Goal: Task Accomplishment & Management: Manage account settings

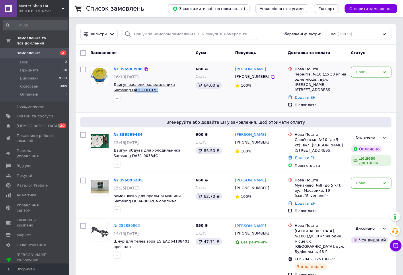
drag, startPoint x: 141, startPoint y: 90, endPoint x: 116, endPoint y: 90, distance: 25.3
click at [116, 90] on span "Двигун заслонкі холодильника Samsung DA31-10107C" at bounding box center [152, 87] width 77 height 11
click at [144, 95] on div at bounding box center [152, 98] width 80 height 9
copy span "DA31-10107C"
drag, startPoint x: 139, startPoint y: 91, endPoint x: 106, endPoint y: 90, distance: 32.4
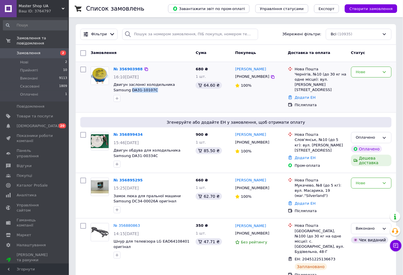
click at [106, 90] on div "№ 356903988 16:10, 12.08.2025 Двигун заслонкі холодильника Samsung DA31-10107C" at bounding box center [140, 84] width 105 height 40
drag, startPoint x: 162, startPoint y: 69, endPoint x: 148, endPoint y: 70, distance: 14.4
click at [162, 69] on div "№ 356903988" at bounding box center [152, 69] width 79 height 7
click at [144, 69] on icon at bounding box center [146, 69] width 5 height 5
click at [145, 133] on icon at bounding box center [146, 134] width 3 height 3
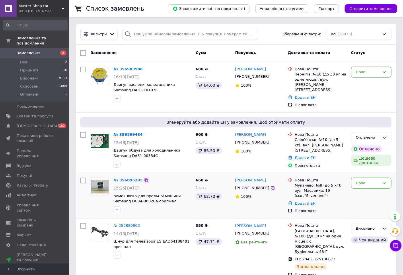
click at [144, 178] on icon at bounding box center [146, 180] width 5 height 5
copy link "Виктор Земит"
drag, startPoint x: 267, startPoint y: 173, endPoint x: 234, endPoint y: 173, distance: 33.0
click at [234, 175] on div "Виктор Земит +380505862924 100%" at bounding box center [259, 195] width 53 height 41
copy span "DC34-00026A оригінал"
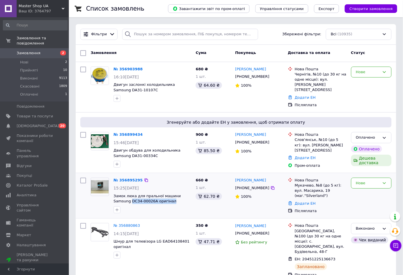
drag, startPoint x: 156, startPoint y: 196, endPoint x: 112, endPoint y: 196, distance: 43.6
click at [112, 196] on div "№ 356895295 15:25, 12.08.2025 Замок люка для пральної машини Samsung DC34-00026…" at bounding box center [152, 195] width 82 height 40
drag, startPoint x: 263, startPoint y: 175, endPoint x: 245, endPoint y: 175, distance: 17.2
click at [247, 177] on div "[PERSON_NAME]" at bounding box center [259, 180] width 49 height 7
copy link "Земит"
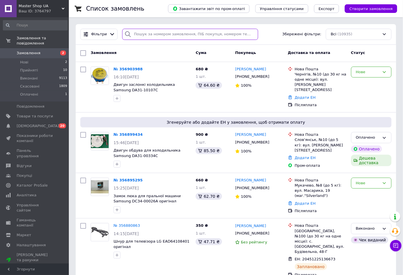
paste input "Земит"
click at [168, 34] on input "search" at bounding box center [190, 34] width 136 height 11
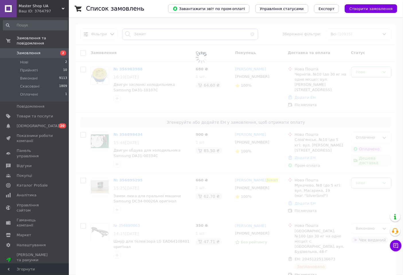
type input "Земит"
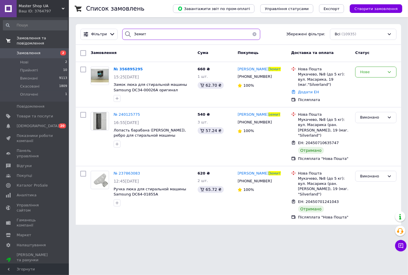
drag, startPoint x: 130, startPoint y: 36, endPoint x: 20, endPoint y: 42, distance: 109.8
click at [20, 42] on div "Master Shop UA Ваш ID: 3764797 Сайт Master Shop UA Кабінет покупця Перевірити с…" at bounding box center [204, 116] width 408 height 232
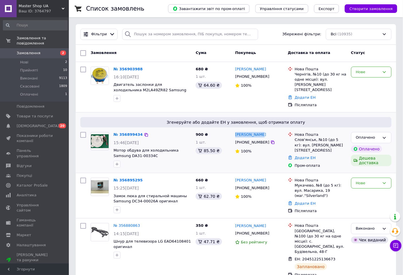
drag, startPoint x: 261, startPoint y: 129, endPoint x: 234, endPoint y: 128, distance: 26.7
click at [235, 131] on div "[PERSON_NAME]" at bounding box center [259, 134] width 49 height 7
click at [135, 154] on div "№ 356899434 15:46, 12.08.2025 Мотор обдува для холодильника Samsung DA31-00334C" at bounding box center [152, 150] width 82 height 40
copy div "DA31-00334C"
drag, startPoint x: 141, startPoint y: 153, endPoint x: 113, endPoint y: 151, distance: 28.0
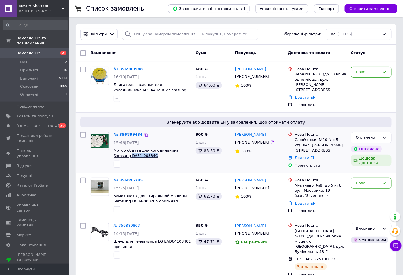
click at [113, 151] on div "№ 356899434 15:46, 12.08.2025 Мотор обдува для холодильника Samsung DA31-00334C" at bounding box center [152, 150] width 82 height 40
copy link "[PERSON_NAME]"
drag, startPoint x: 267, startPoint y: 69, endPoint x: 236, endPoint y: 68, distance: 31.6
click at [236, 68] on div "[PERSON_NAME]" at bounding box center [259, 69] width 49 height 7
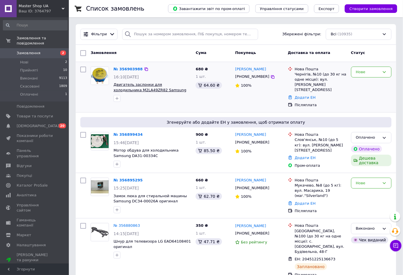
copy div "DA31-10107C"
drag, startPoint x: 175, startPoint y: 94, endPoint x: 152, endPoint y: 90, distance: 23.4
click at [152, 90] on div "№ 356903988 16:10, 12.08.2025 Двигатель заслонки для холодильника M2LA49ZR82 Sa…" at bounding box center [152, 84] width 82 height 40
copy link "Сутуга"
drag, startPoint x: 266, startPoint y: 69, endPoint x: 177, endPoint y: 55, distance: 90.1
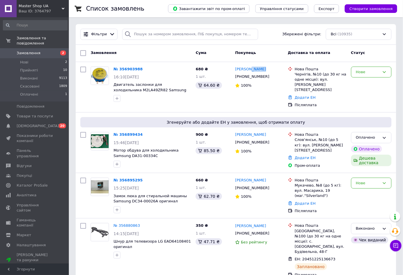
click at [249, 68] on div "[PERSON_NAME]" at bounding box center [259, 69] width 49 height 7
paste input "Сутуга"
click at [144, 34] on input "search" at bounding box center [190, 34] width 136 height 11
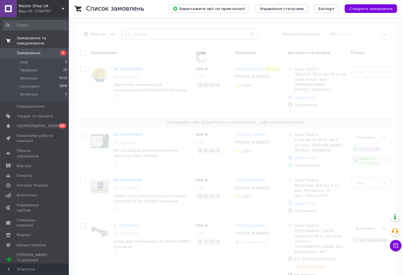
type input "Сутуга"
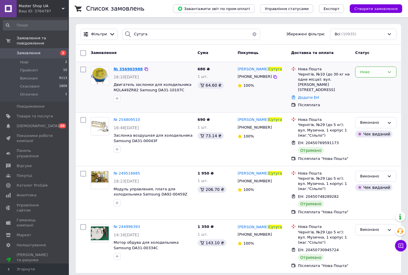
click at [130, 69] on span "№ 356903988" at bounding box center [128, 69] width 29 height 4
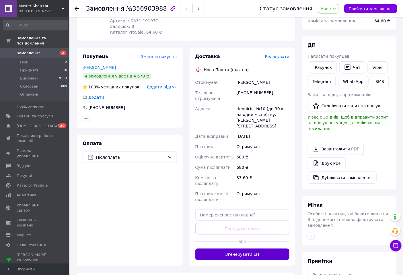
scroll to position [127, 0]
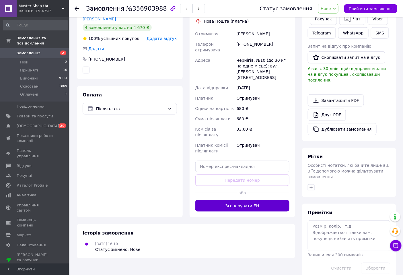
click at [248, 200] on button "Згенерувати ЕН" at bounding box center [242, 205] width 94 height 11
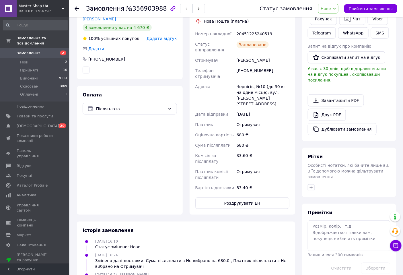
click at [331, 9] on span "Нове" at bounding box center [326, 8] width 10 height 5
click at [334, 28] on li "Виконано" at bounding box center [332, 28] width 26 height 9
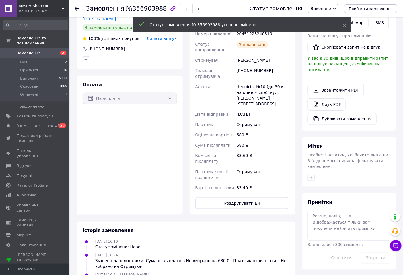
scroll to position [42, 0]
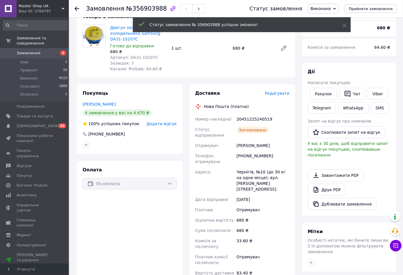
click at [253, 115] on div "20451225240519" at bounding box center [263, 119] width 55 height 10
copy div "20451225240519"
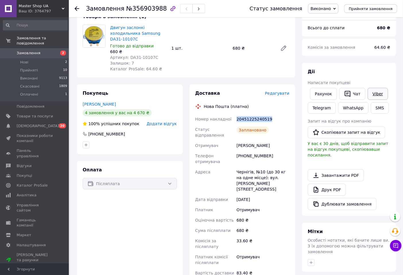
click at [377, 95] on link "Viber" at bounding box center [378, 94] width 20 height 12
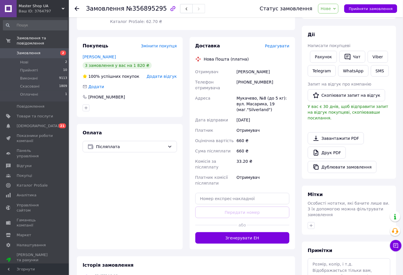
scroll to position [127, 0]
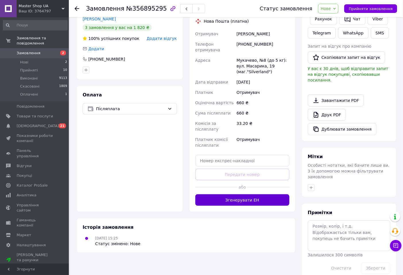
click at [243, 194] on button "Згенерувати ЕН" at bounding box center [242, 199] width 94 height 11
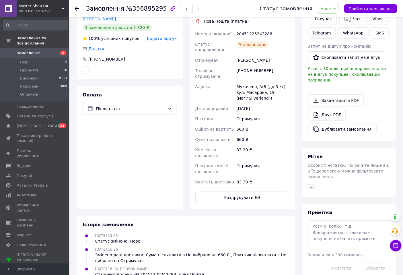
click at [331, 7] on span "Нове" at bounding box center [326, 8] width 10 height 5
click at [334, 30] on li "Виконано" at bounding box center [332, 28] width 26 height 9
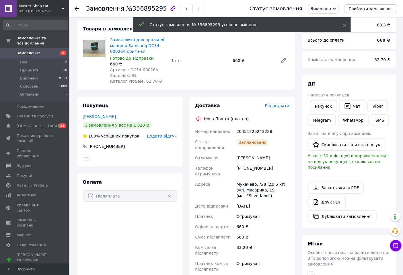
scroll to position [0, 0]
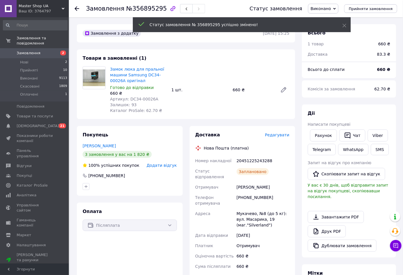
click at [253, 161] on div "20451225243288" at bounding box center [263, 161] width 55 height 10
copy div "20451225243288"
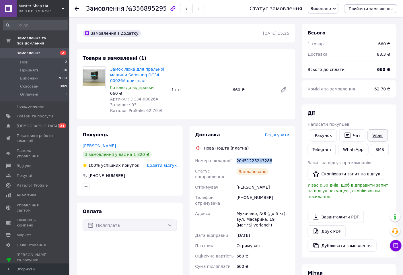
click at [375, 134] on link "Viber" at bounding box center [378, 135] width 20 height 12
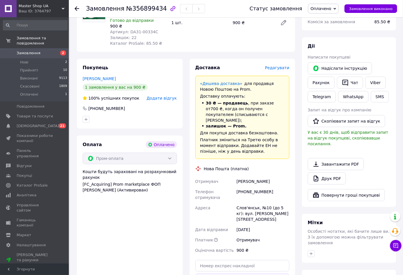
scroll to position [170, 0]
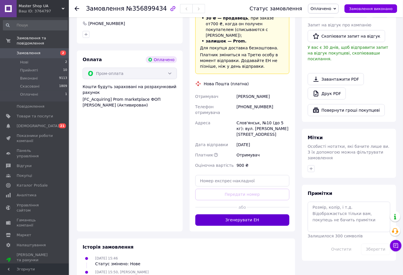
click at [248, 214] on button "Згенерувати ЕН" at bounding box center [242, 219] width 94 height 11
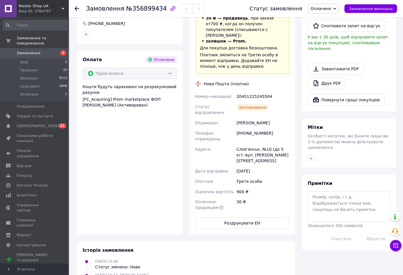
drag, startPoint x: 368, startPoint y: 7, endPoint x: 291, endPoint y: 59, distance: 93.5
click at [368, 8] on span "Замовлення виконано" at bounding box center [371, 9] width 44 height 4
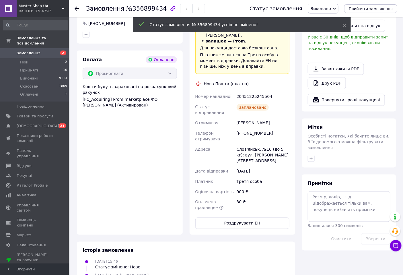
click at [251, 91] on div "20451225245504" at bounding box center [263, 96] width 55 height 10
copy div "20451225245504"
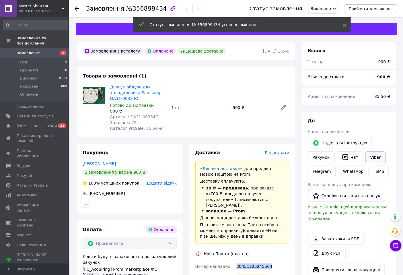
click at [370, 154] on link "Viber" at bounding box center [376, 157] width 20 height 12
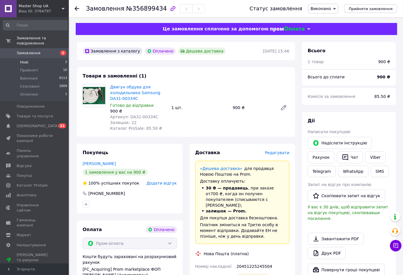
click at [32, 58] on li "Нові 2" at bounding box center [35, 62] width 71 height 8
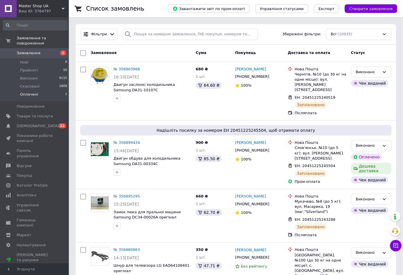
click at [32, 92] on span "Оплачені" at bounding box center [29, 94] width 18 height 5
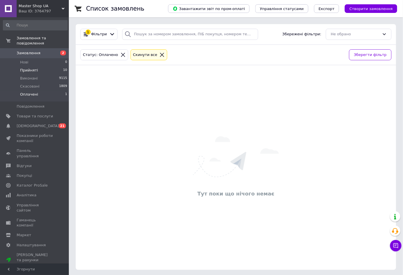
click at [26, 68] on span "Прийняті" at bounding box center [29, 70] width 18 height 5
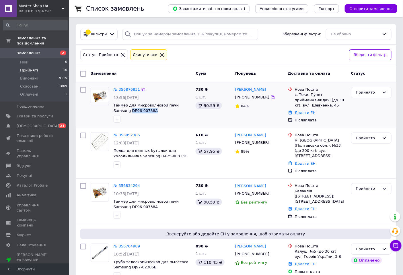
drag, startPoint x: 136, startPoint y: 112, endPoint x: 145, endPoint y: 126, distance: 17.2
click at [112, 112] on div "№ 356876831 13:56, 12.08.2025 Таймер для микроволновой печи Samsung DE96-00738A" at bounding box center [152, 105] width 82 height 40
copy span "DE96-00738A"
click at [141, 184] on icon at bounding box center [143, 186] width 5 height 5
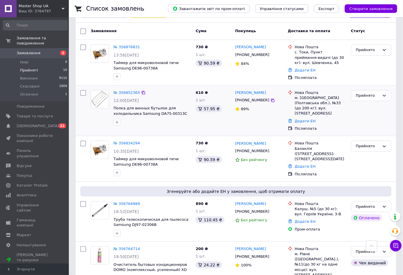
scroll to position [41, 0]
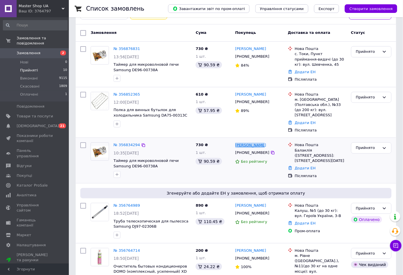
copy link "[PERSON_NAME]"
drag, startPoint x: 263, startPoint y: 136, endPoint x: 235, endPoint y: 139, distance: 27.4
click at [235, 140] on div "Ігор Коробов +380662559116 Без рейтингу" at bounding box center [259, 160] width 53 height 41
copy div "DE96-00738A"
drag, startPoint x: 136, startPoint y: 164, endPoint x: 113, endPoint y: 159, distance: 23.4
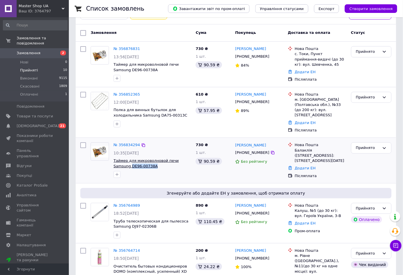
click at [113, 159] on div "№ 356834294 10:35, 12.08.2025 Таймер для микроволновой печи Samsung DE96-00738A" at bounding box center [152, 160] width 82 height 40
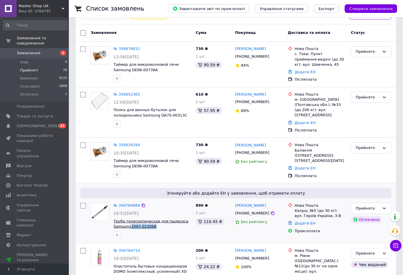
copy span "DJ97-02306B"
drag, startPoint x: 155, startPoint y: 223, endPoint x: 129, endPoint y: 221, distance: 25.9
click at [129, 221] on span "Труба телескопическая для пылесоса Samsung DJ97-02306B" at bounding box center [152, 224] width 77 height 11
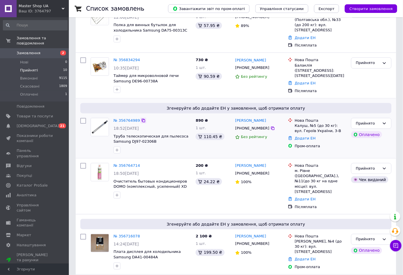
click at [141, 118] on icon at bounding box center [143, 120] width 5 height 5
drag, startPoint x: 277, startPoint y: 113, endPoint x: 186, endPoint y: 106, distance: 91.2
click at [234, 116] on div "Вітвлій Козловський +380665538085 Без рейтингу" at bounding box center [259, 136] width 53 height 40
copy link "[PERSON_NAME]"
copy span "DJ97-02306B"
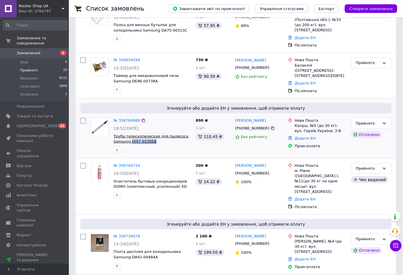
drag, startPoint x: 153, startPoint y: 135, endPoint x: 130, endPoint y: 136, distance: 23.3
click at [130, 136] on span "Труба телескопическая для пылесоса Samsung DJ97-02306B" at bounding box center [152, 139] width 77 height 11
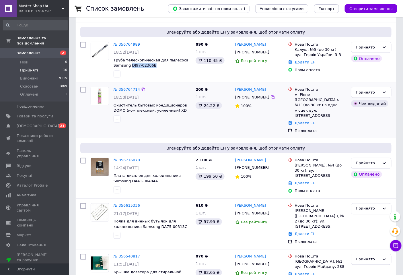
scroll to position [211, 0]
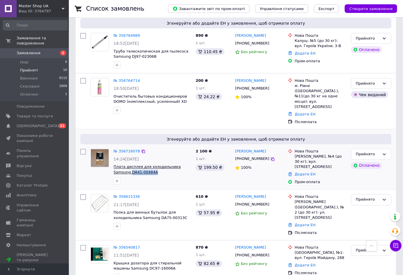
copy span "DA41-00484A"
drag, startPoint x: 139, startPoint y: 156, endPoint x: 113, endPoint y: 158, distance: 25.4
click at [114, 164] on span "Плата дисплея для холодильника Samsung DA41-00484A" at bounding box center [152, 169] width 77 height 11
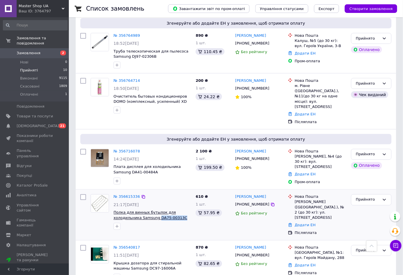
drag, startPoint x: 182, startPoint y: 205, endPoint x: 119, endPoint y: 191, distance: 64.7
click at [154, 201] on div "№ 356615336 21:17, 10.08.2025 Полка для винных бутылок для холодильника Samsung…" at bounding box center [152, 212] width 82 height 40
copy div "DA75-00313C"
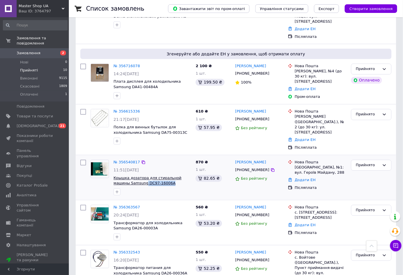
copy div "DC97-16006A"
drag, startPoint x: 156, startPoint y: 164, endPoint x: 129, endPoint y: 162, distance: 26.6
click at [129, 162] on div "№ 356540817 11:51, 10.08.2025 Крышка дозатора для стиральной машины Samsung DC9…" at bounding box center [152, 178] width 82 height 40
click at [141, 109] on icon at bounding box center [143, 111] width 5 height 5
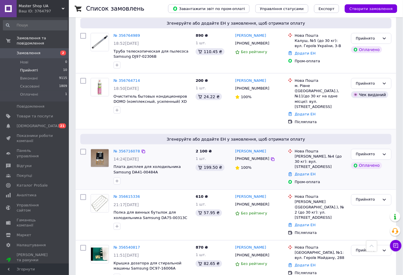
click at [141, 149] on icon at bounding box center [143, 151] width 5 height 5
drag, startPoint x: 277, startPoint y: 135, endPoint x: 181, endPoint y: 135, distance: 96.1
click at [244, 148] on div "[PERSON_NAME]" at bounding box center [259, 151] width 49 height 7
drag, startPoint x: 142, startPoint y: 155, endPoint x: 115, endPoint y: 154, distance: 26.7
click at [115, 164] on span "Плата дисплея для холодильника Samsung DA41-00484A" at bounding box center [152, 169] width 77 height 11
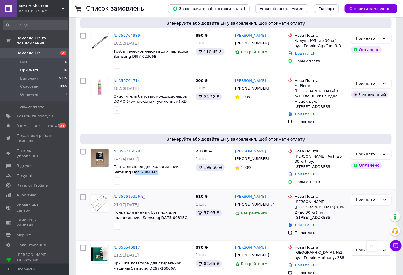
drag, startPoint x: 259, startPoint y: 179, endPoint x: 233, endPoint y: 177, distance: 25.3
click at [235, 194] on div "[PERSON_NAME]" at bounding box center [259, 197] width 49 height 7
drag, startPoint x: 180, startPoint y: 203, endPoint x: 155, endPoint y: 201, distance: 24.4
click at [155, 210] on span "Полка для винных бутылок для холодильника Samsung DA75-00313C" at bounding box center [152, 215] width 77 height 11
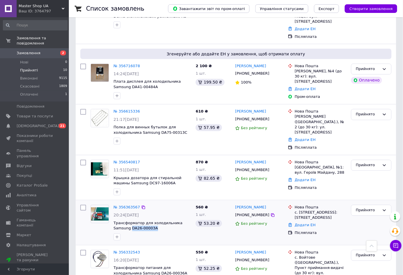
drag, startPoint x: 144, startPoint y: 208, endPoint x: 111, endPoint y: 207, distance: 32.4
click at [111, 207] on div "№ 356363567 20:24, 08.08.2025 Трансформатор для холодильника Samsung DA26-00003A" at bounding box center [152, 223] width 82 height 40
drag, startPoint x: 152, startPoint y: 254, endPoint x: 106, endPoint y: 238, distance: 48.7
click at [128, 251] on div "№ 356332543 16:20, 08.08.2025 Трансформатор питания для холодильника Samsung DA…" at bounding box center [152, 268] width 82 height 40
click at [142, 206] on icon at bounding box center [143, 207] width 3 height 3
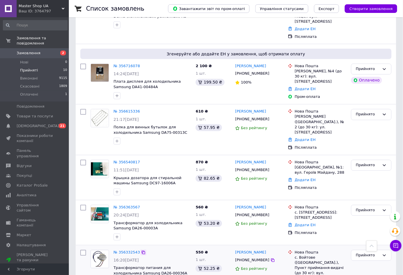
click at [141, 250] on icon at bounding box center [143, 252] width 5 height 5
drag, startPoint x: 256, startPoint y: 229, endPoint x: 236, endPoint y: 228, distance: 20.4
click at [236, 249] on div "[PERSON_NAME]" at bounding box center [259, 252] width 49 height 7
drag, startPoint x: 158, startPoint y: 253, endPoint x: 131, endPoint y: 251, distance: 27.1
click at [131, 265] on span "Трансформатор питания для холодильника Samsung DA26-00036A" at bounding box center [152, 270] width 77 height 11
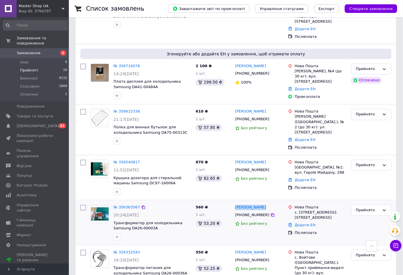
drag, startPoint x: 268, startPoint y: 185, endPoint x: 239, endPoint y: 182, distance: 29.1
click at [239, 204] on div "[PERSON_NAME]" at bounding box center [259, 207] width 49 height 7
drag, startPoint x: 139, startPoint y: 208, endPoint x: 114, endPoint y: 206, distance: 25.0
click at [114, 221] on span "Трансформатор для холодильника Samsung DA26-00003A" at bounding box center [152, 226] width 77 height 11
click at [127, 205] on link "№ 356363567" at bounding box center [127, 207] width 26 height 4
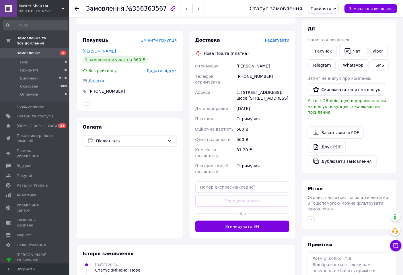
scroll to position [127, 0]
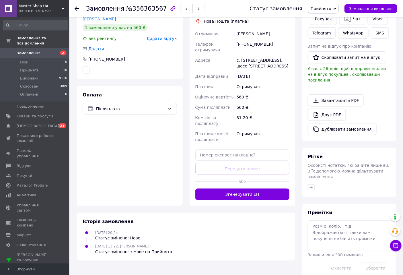
drag, startPoint x: 257, startPoint y: 184, endPoint x: 256, endPoint y: 179, distance: 4.6
click at [256, 189] on button "Згенерувати ЕН" at bounding box center [242, 194] width 94 height 11
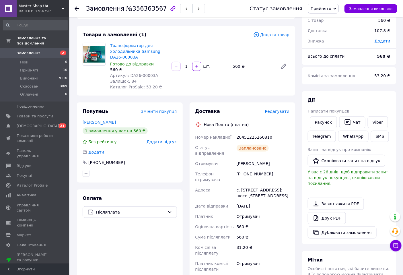
scroll to position [0, 0]
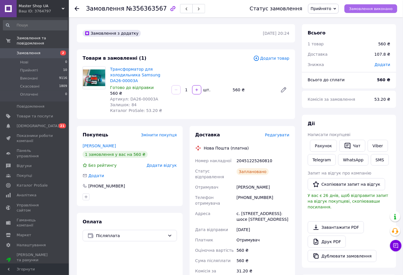
click at [363, 9] on span "Замовлення виконано" at bounding box center [371, 9] width 44 height 4
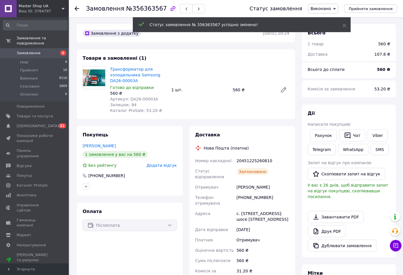
click at [255, 160] on div "20451225260810" at bounding box center [263, 161] width 55 height 10
click at [375, 136] on link "Viber" at bounding box center [378, 135] width 20 height 12
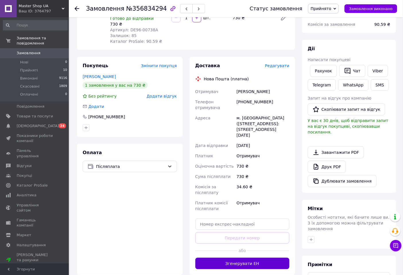
scroll to position [85, 0]
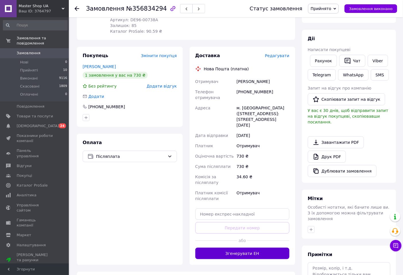
click at [243, 248] on button "Згенерувати ЕН" at bounding box center [242, 253] width 94 height 11
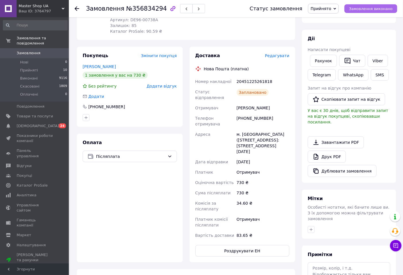
click at [365, 9] on span "Замовлення виконано" at bounding box center [371, 9] width 44 height 4
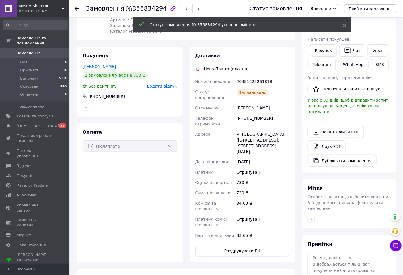
click at [248, 76] on div "20451225261818" at bounding box center [263, 81] width 55 height 10
copy div "20451225261818"
click at [375, 50] on link "Viber" at bounding box center [378, 50] width 20 height 12
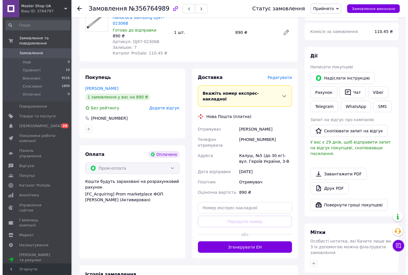
scroll to position [85, 0]
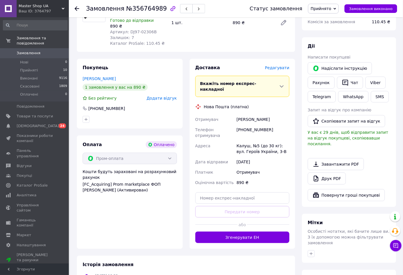
click at [270, 68] on span "Редагувати" at bounding box center [277, 67] width 24 height 5
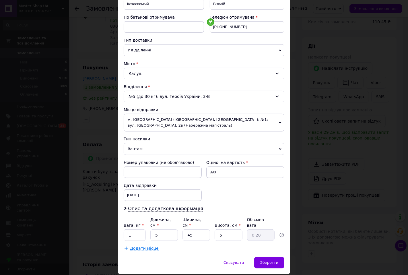
scroll to position [112, 0]
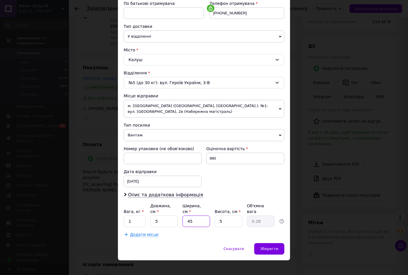
drag, startPoint x: 208, startPoint y: 216, endPoint x: 170, endPoint y: 217, distance: 38.2
click at [170, 217] on div "Вага, кг * 1 Довжина, см * 5 Ширина, см * 45 Висота, см * 5 Об'ємна вага 0.28" at bounding box center [204, 215] width 161 height 24
type input "5"
type input "0.1"
type input "50"
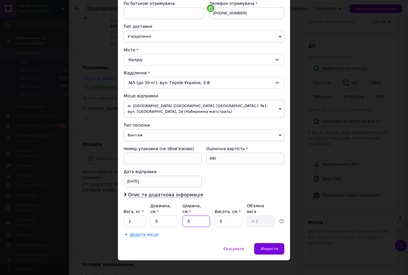
type input "0.31"
type input "50"
click at [268, 246] on span "Зберегти" at bounding box center [269, 248] width 18 height 4
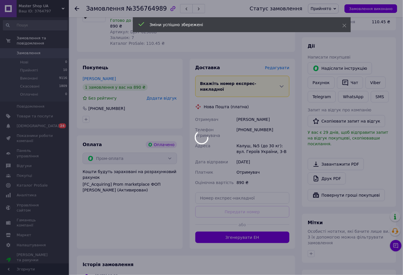
click at [242, 227] on div at bounding box center [201, 137] width 403 height 275
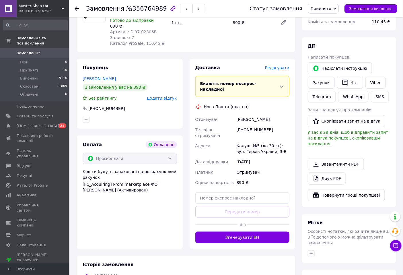
click at [284, 70] on span "Редагувати" at bounding box center [277, 67] width 24 height 5
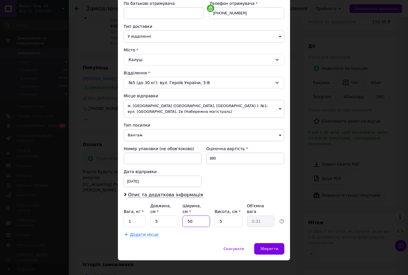
drag, startPoint x: 193, startPoint y: 217, endPoint x: 182, endPoint y: 219, distance: 11.1
click at [182, 219] on input "50" at bounding box center [196, 220] width 28 height 11
type input "6"
type input "0.1"
type input "60"
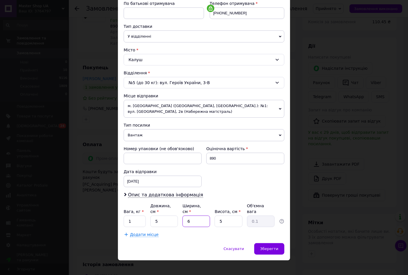
type input "0.38"
type input "60"
click at [272, 246] on span "Зберегти" at bounding box center [269, 248] width 18 height 4
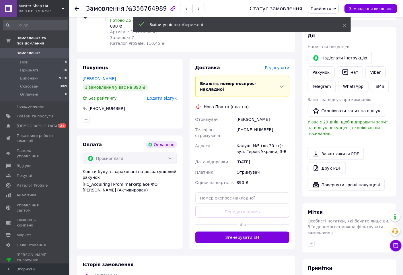
click at [247, 232] on button "Згенерувати ЕН" at bounding box center [242, 237] width 94 height 11
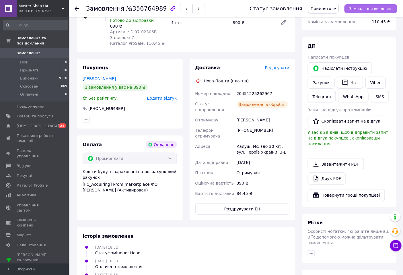
click at [387, 4] on div "Статус замовлення Прийнято Виконано Скасовано Оплачено Замовлення виконано" at bounding box center [320, 9] width 153 height 10
click at [365, 8] on span "Замовлення виконано" at bounding box center [371, 9] width 44 height 4
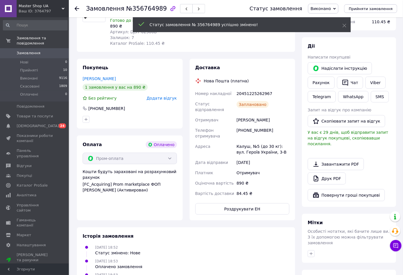
click at [253, 95] on div "20451225262967" at bounding box center [263, 93] width 55 height 10
copy div "20451225262967"
click at [373, 82] on link "Viber" at bounding box center [376, 83] width 20 height 12
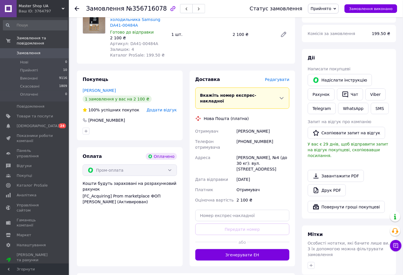
scroll to position [85, 0]
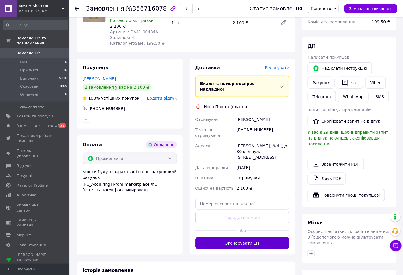
click at [240, 237] on button "Згенерувати ЕН" at bounding box center [242, 242] width 94 height 11
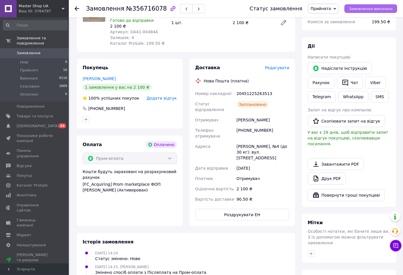
click at [357, 13] on button "Замовлення виконано" at bounding box center [371, 8] width 53 height 9
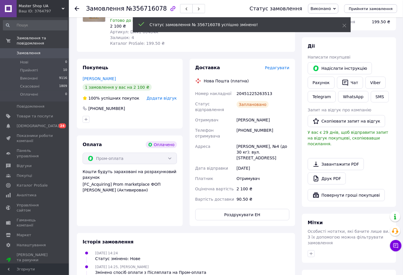
click at [252, 92] on div "20451225263513" at bounding box center [263, 93] width 55 height 10
copy div "20451225263513"
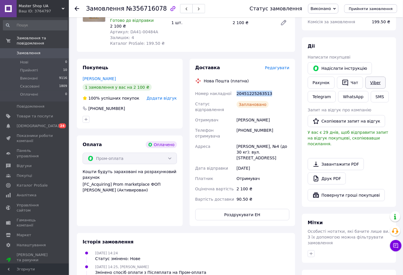
drag, startPoint x: 372, startPoint y: 82, endPoint x: 368, endPoint y: 84, distance: 4.3
click at [372, 82] on link "Viber" at bounding box center [376, 83] width 20 height 12
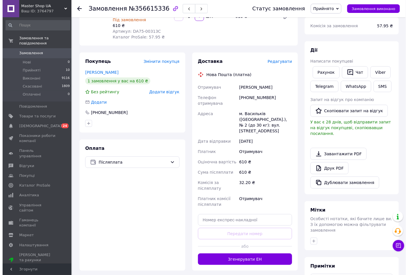
scroll to position [85, 0]
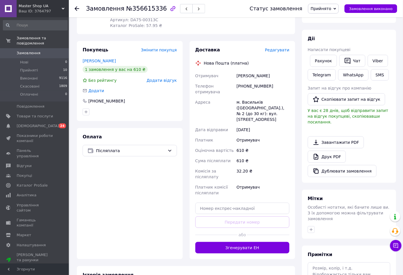
click at [279, 48] on span "Редагувати" at bounding box center [277, 50] width 24 height 5
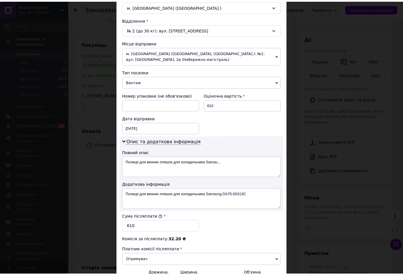
scroll to position [234, 0]
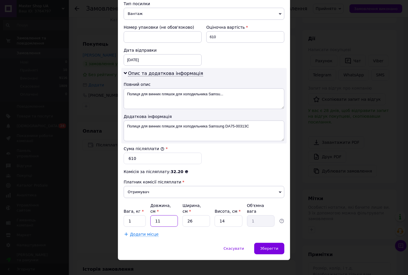
drag, startPoint x: 162, startPoint y: 217, endPoint x: 146, endPoint y: 217, distance: 15.8
click at [146, 217] on div "Вага, кг * 1 Довжина, см * 11 Ширина, см * 26 Висота, см * 14 Об'ємна вага 1" at bounding box center [204, 215] width 161 height 24
type input "5"
type input "0.46"
type input "50"
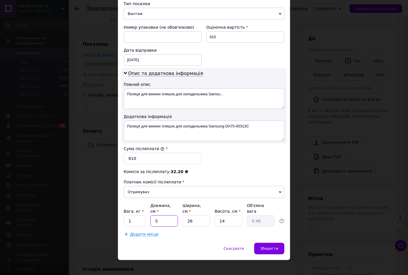
type input "4.55"
type input "50"
drag, startPoint x: 196, startPoint y: 215, endPoint x: 176, endPoint y: 215, distance: 20.4
click at [176, 215] on div "Вага, кг * 1 Довжина, см * 50 Ширина, см * 26 Висота, см * 14 Об'ємна вага 4.55" at bounding box center [204, 215] width 161 height 24
type input "5"
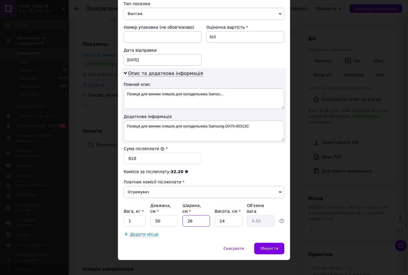
type input "0.88"
type input "50"
type input "8.75"
type input "50"
drag, startPoint x: 225, startPoint y: 216, endPoint x: 213, endPoint y: 215, distance: 11.2
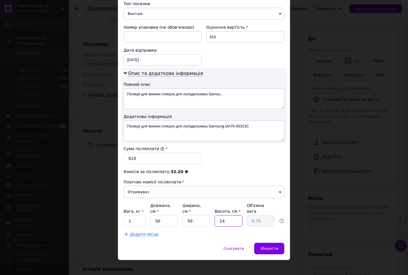
click at [215, 215] on input "14" at bounding box center [229, 220] width 28 height 11
type input "1"
type input "0.63"
type input "10"
type input "6.25"
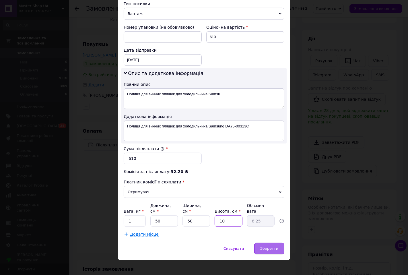
type input "10"
click at [269, 246] on span "Зберегти" at bounding box center [269, 248] width 18 height 4
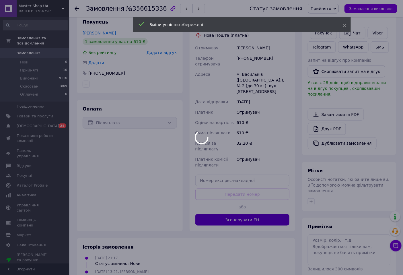
scroll to position [127, 0]
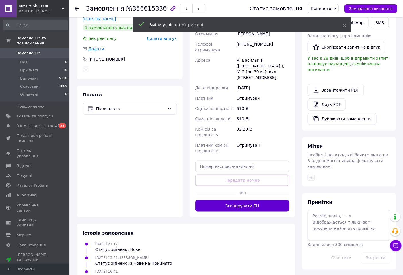
click at [239, 200] on button "Згенерувати ЕН" at bounding box center [242, 205] width 94 height 11
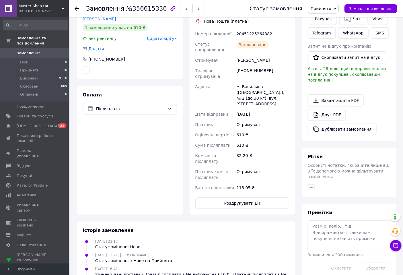
click at [380, 9] on span "Замовлення виконано" at bounding box center [371, 9] width 44 height 4
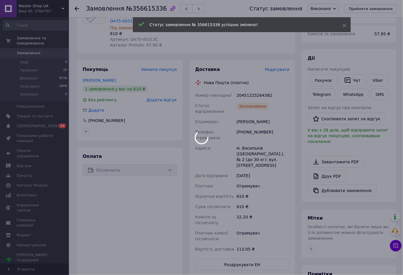
scroll to position [42, 0]
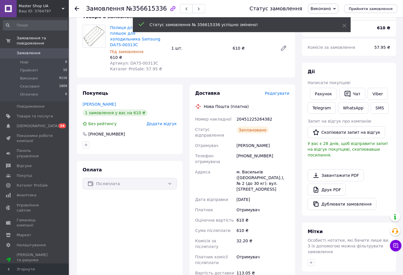
click at [258, 114] on div "20451225264382" at bounding box center [263, 119] width 55 height 10
copy div "20451225264382"
click at [374, 95] on link "Viber" at bounding box center [378, 94] width 20 height 12
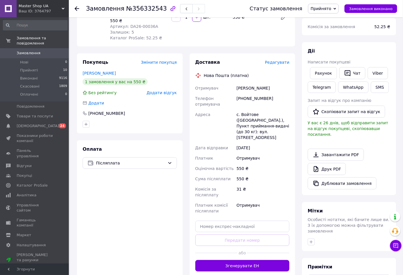
scroll to position [85, 0]
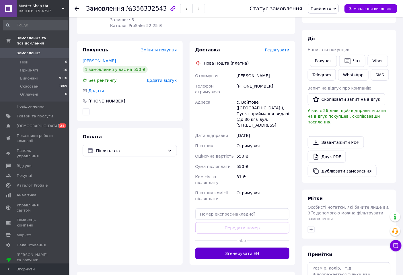
click at [246, 248] on button "Згенерувати ЕН" at bounding box center [242, 253] width 94 height 11
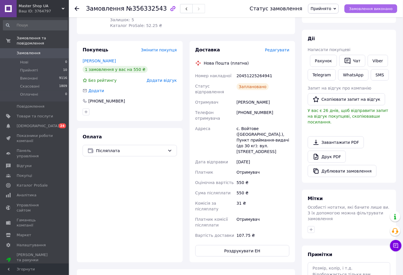
click at [378, 11] on span "Замовлення виконано" at bounding box center [371, 9] width 44 height 4
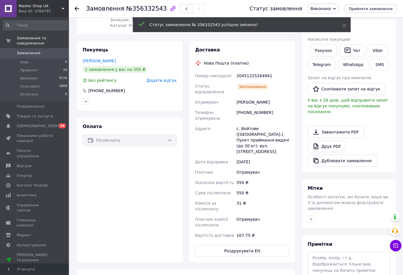
click at [248, 76] on div "20451225264941" at bounding box center [263, 76] width 55 height 10
copy div "20451225264941"
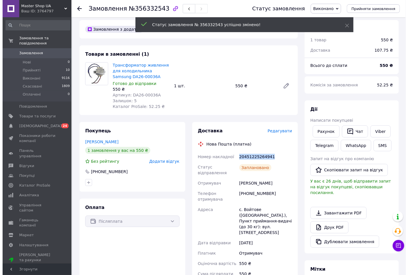
scroll to position [0, 0]
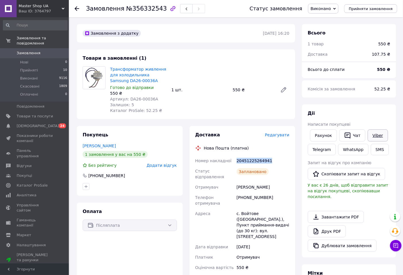
click at [375, 137] on link "Viber" at bounding box center [378, 135] width 20 height 12
click at [26, 68] on span "Прийняті" at bounding box center [29, 70] width 18 height 5
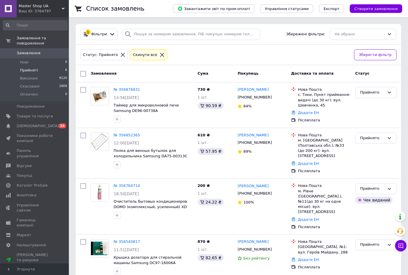
click at [30, 68] on span "Прийняті" at bounding box center [29, 70] width 18 height 5
click at [27, 68] on span "Прийняті" at bounding box center [29, 70] width 18 height 5
